Goal: Navigation & Orientation: Find specific page/section

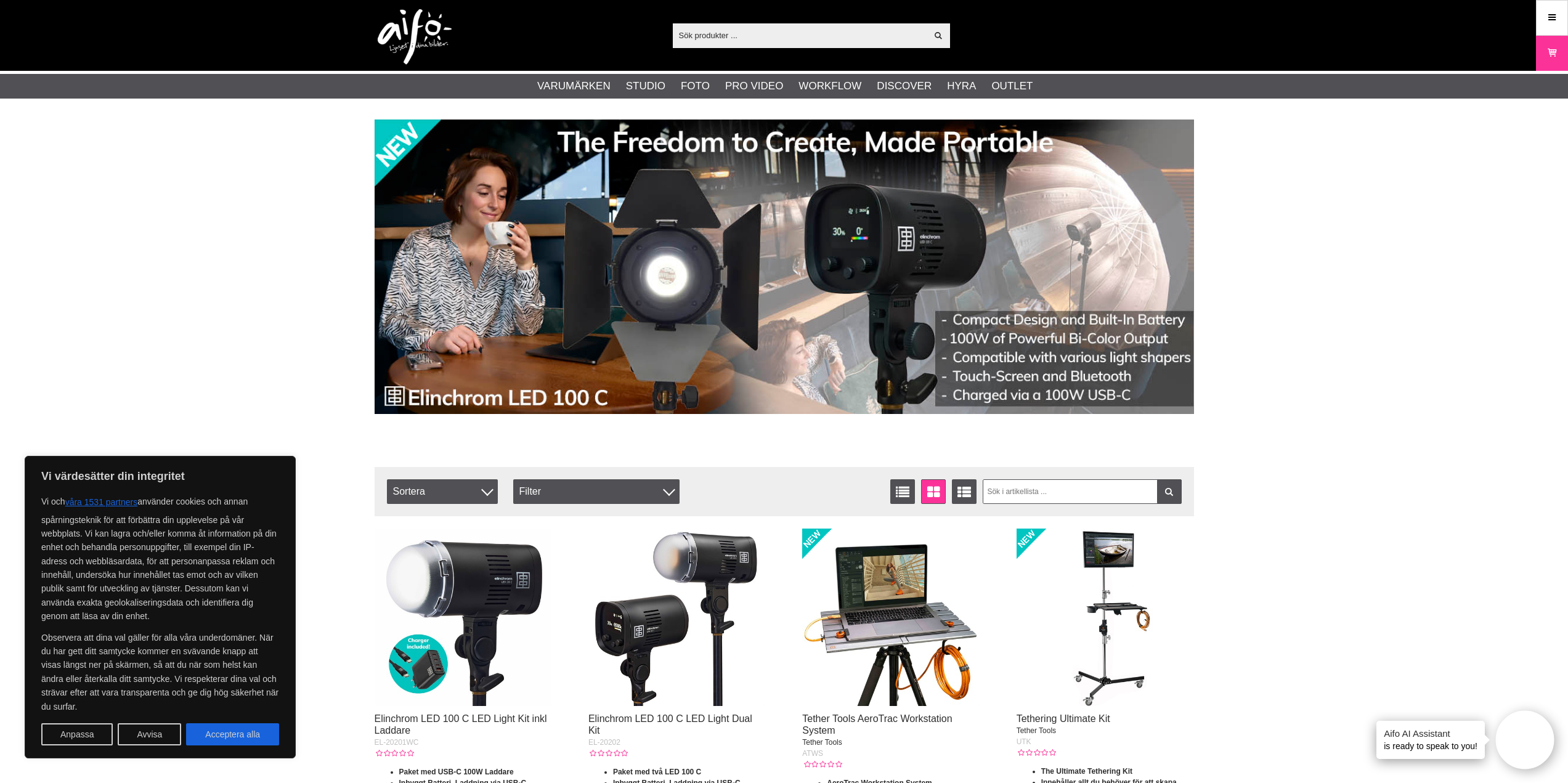
scroll to position [2803, 0]
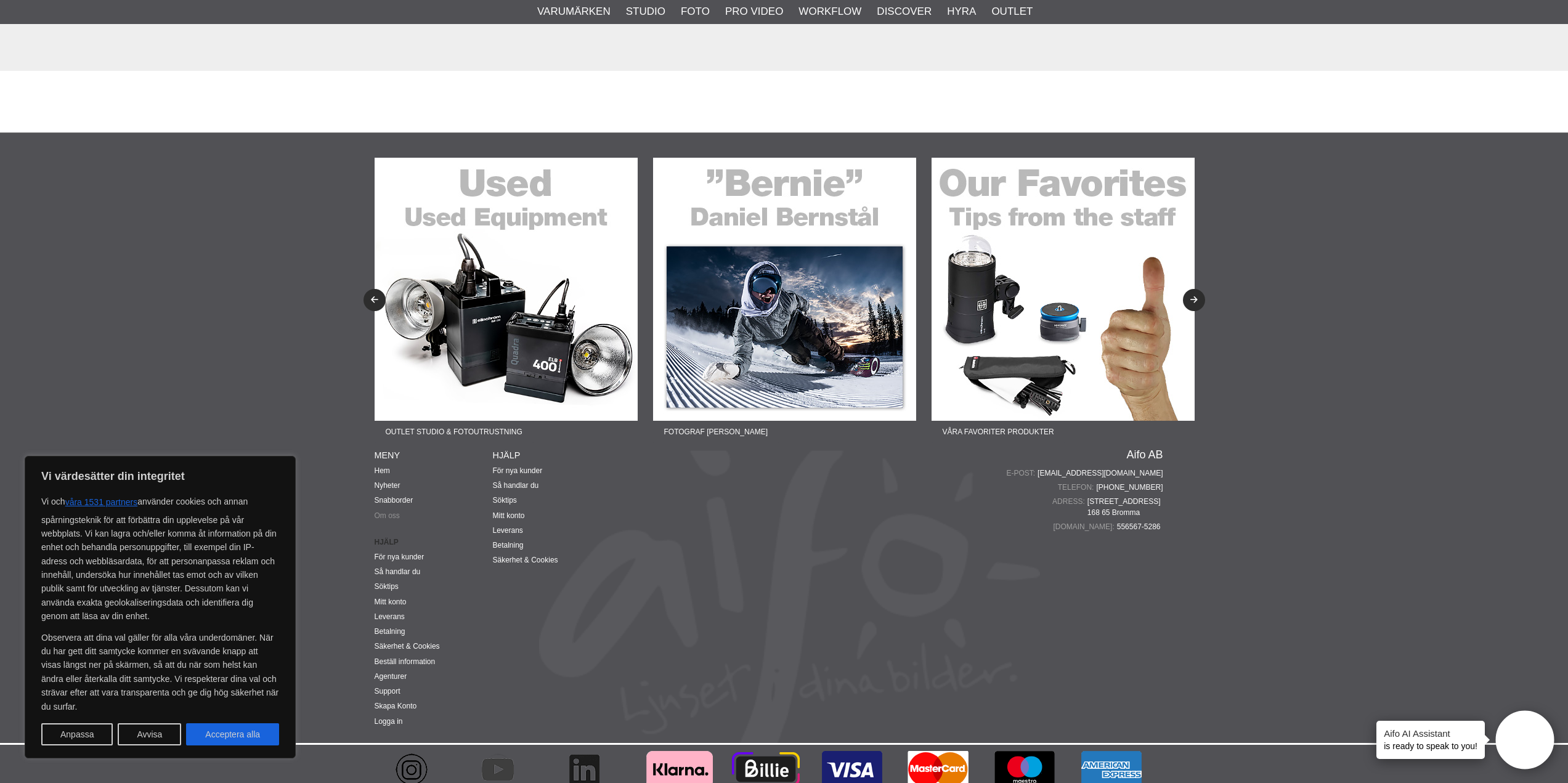
click at [387, 512] on link "Om oss" at bounding box center [387, 516] width 25 height 9
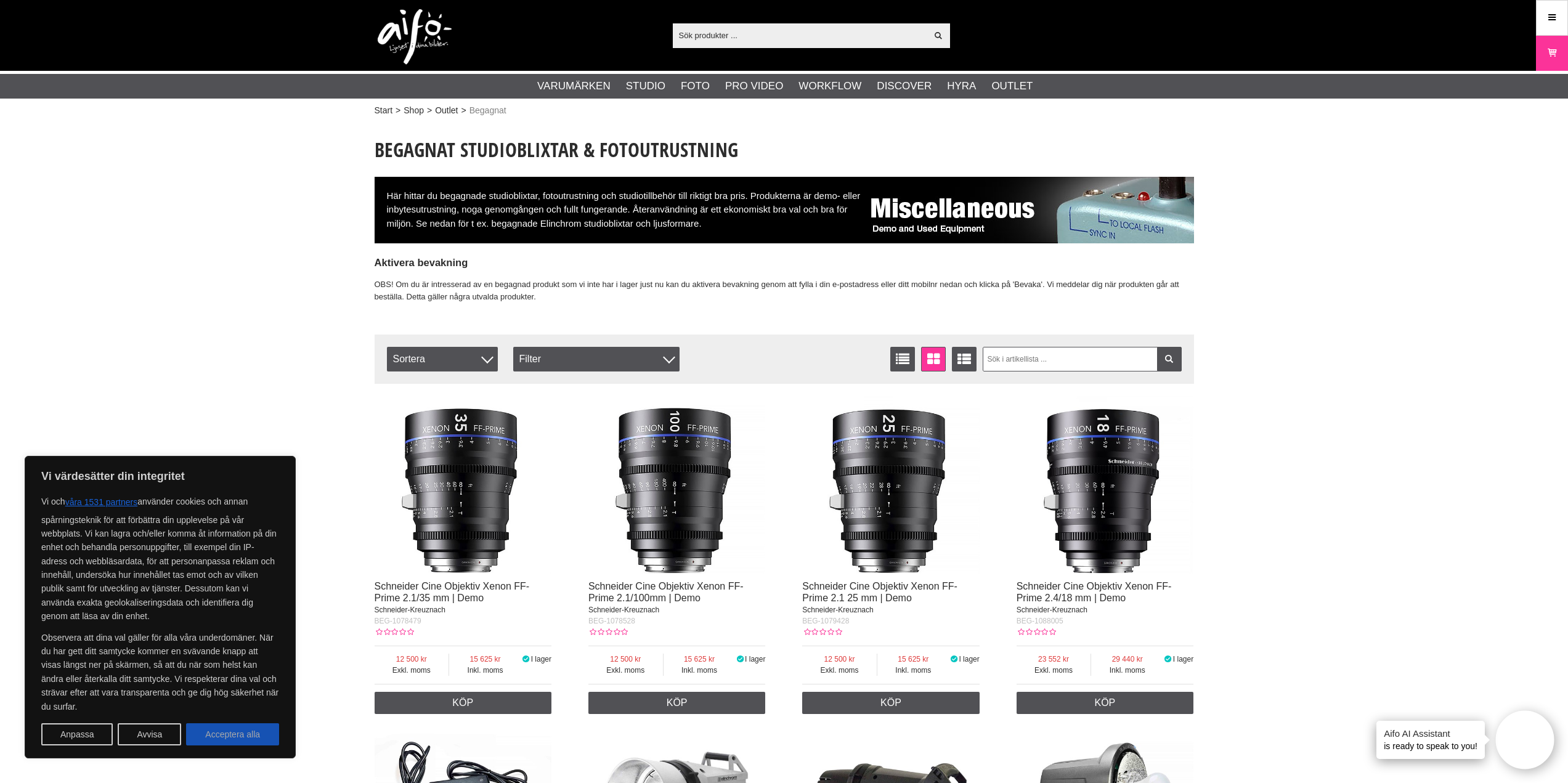
click at [252, 736] on button "Acceptera alla" at bounding box center [232, 734] width 93 height 22
checkbox input "true"
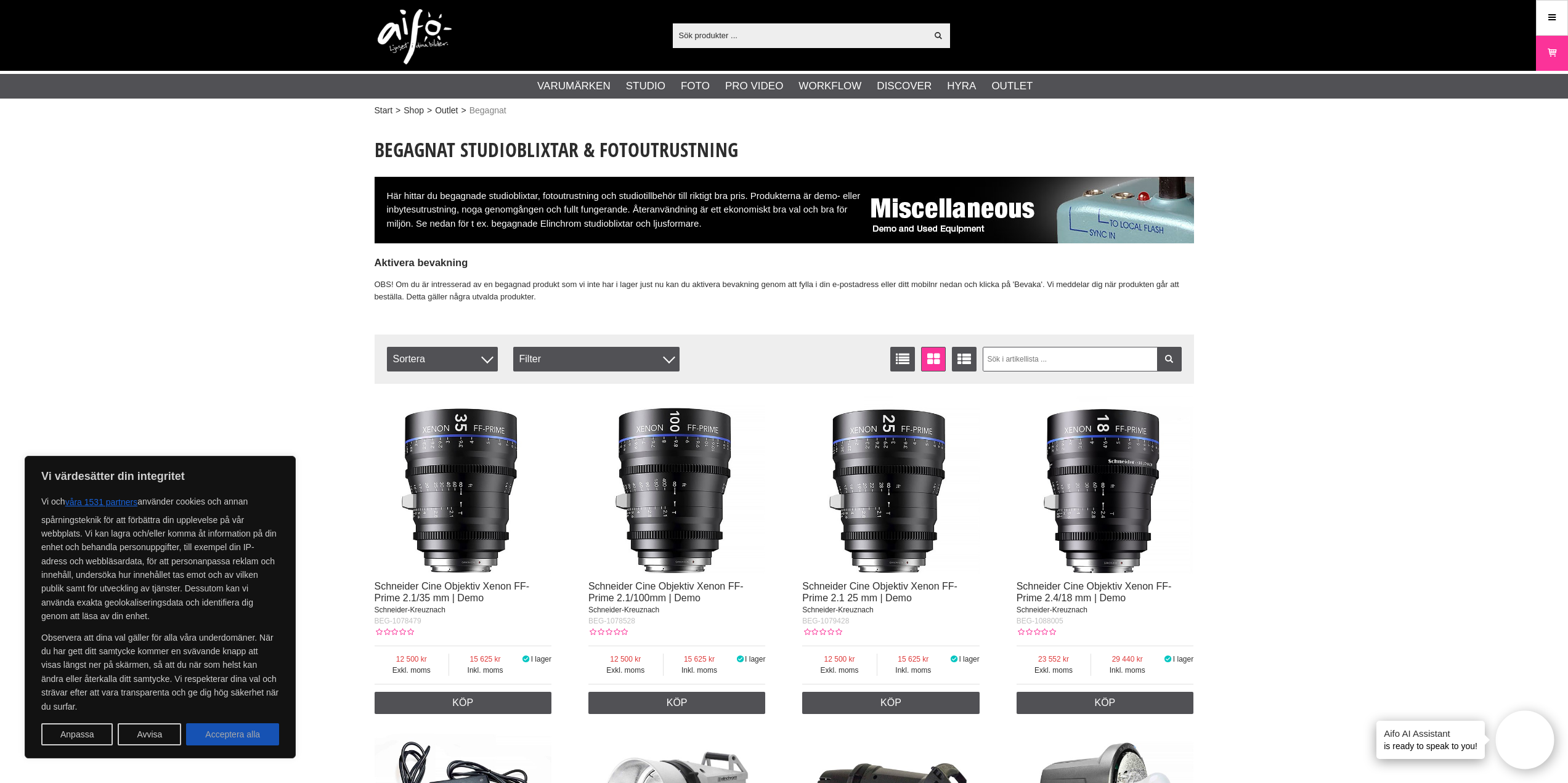
checkbox input "true"
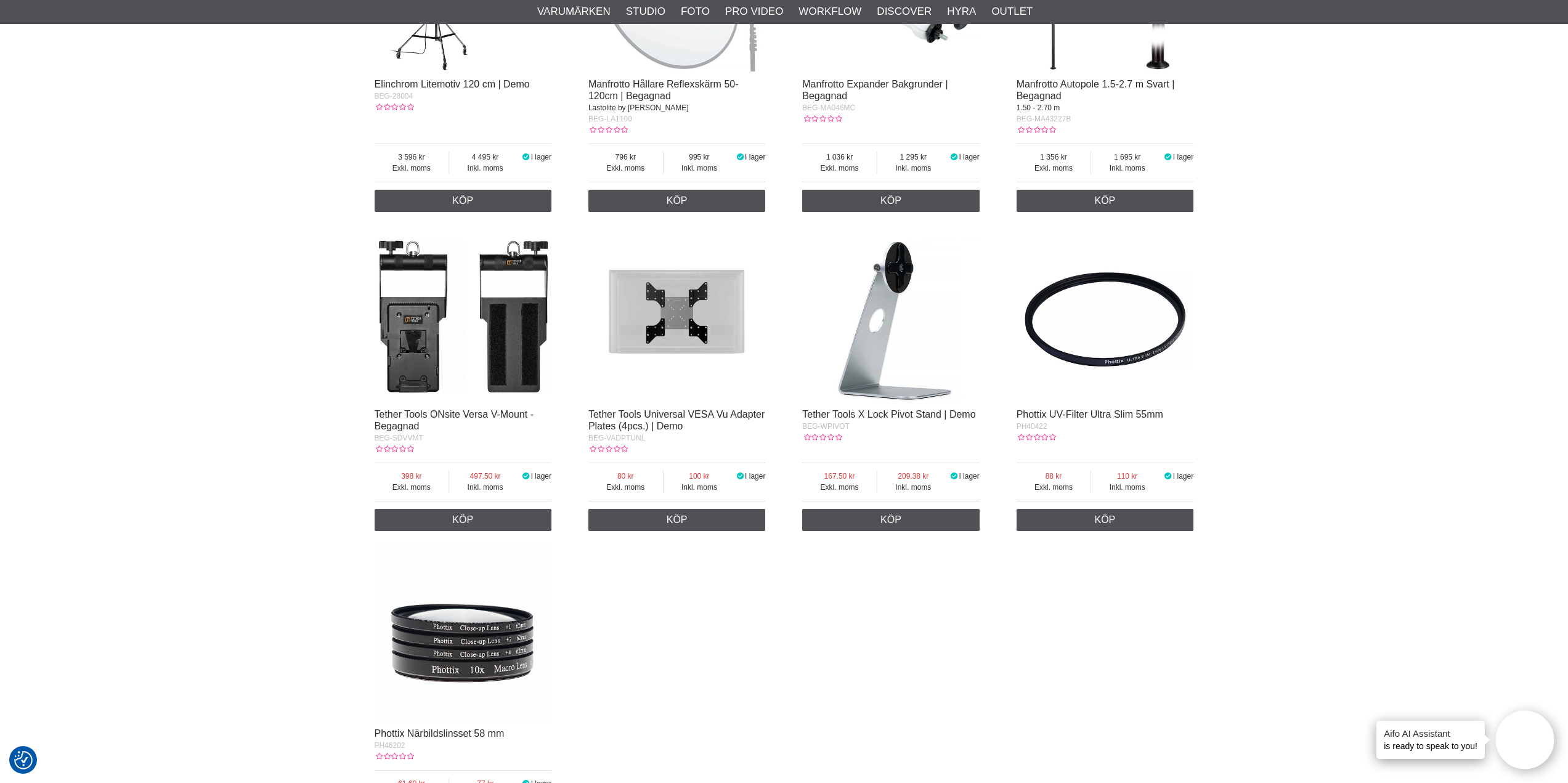
scroll to position [1787, 0]
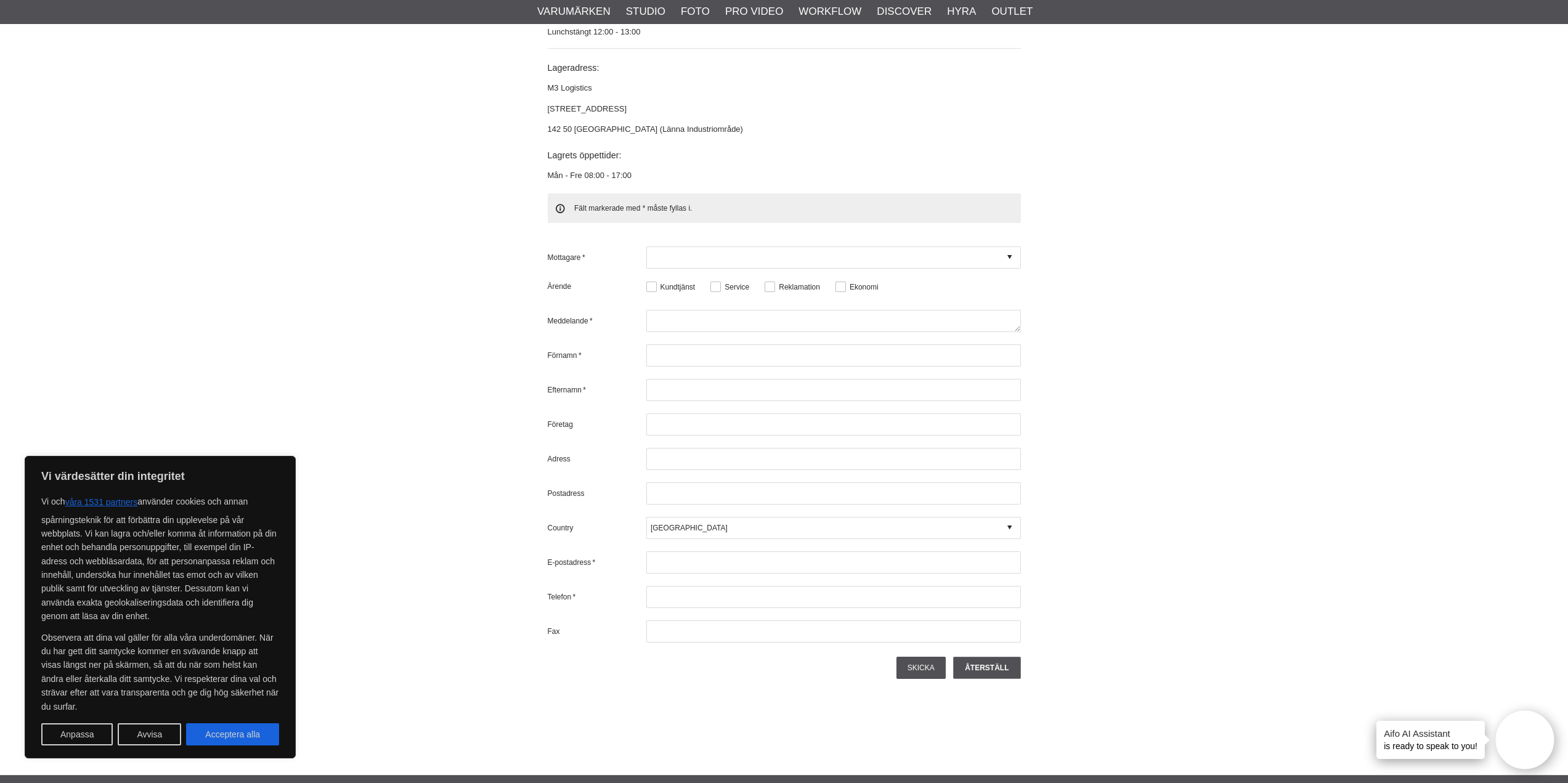
scroll to position [3820, 0]
